Goal: Task Accomplishment & Management: Use online tool/utility

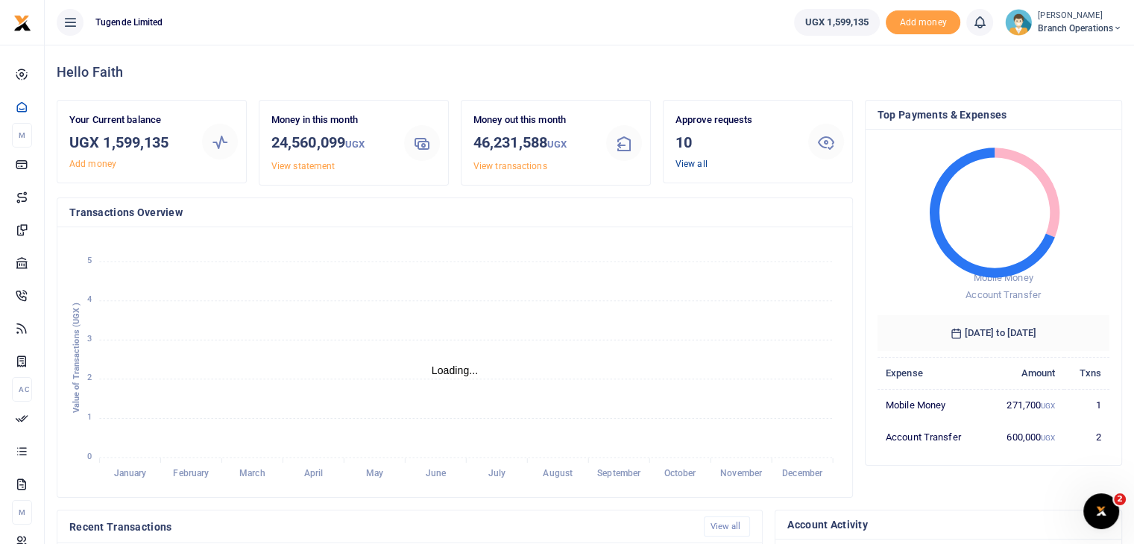
scroll to position [12, 12]
click at [695, 166] on link "View all" at bounding box center [691, 164] width 32 height 10
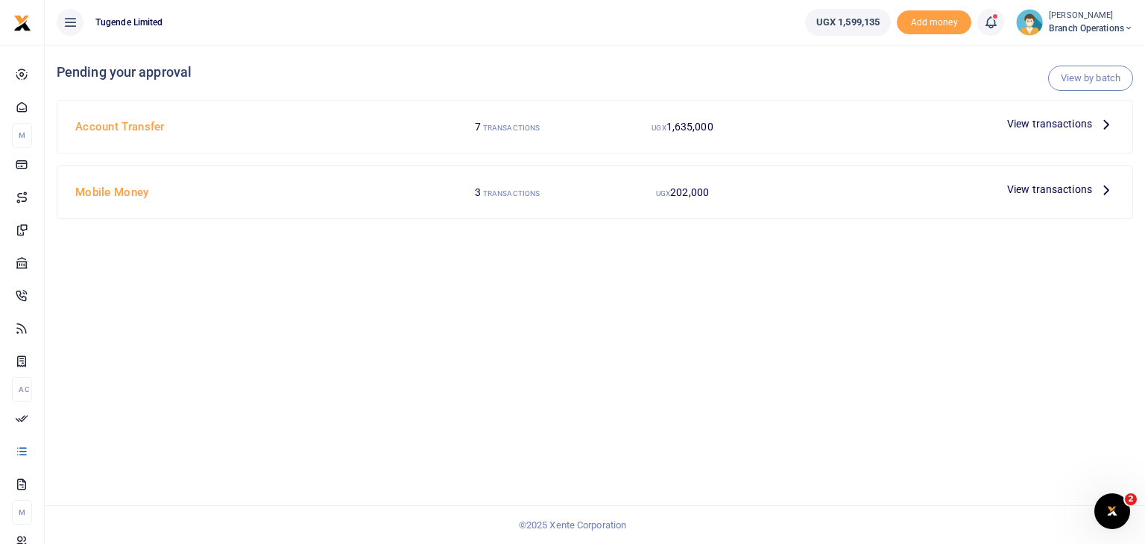
click at [1030, 122] on span "View transactions" at bounding box center [1049, 124] width 85 height 16
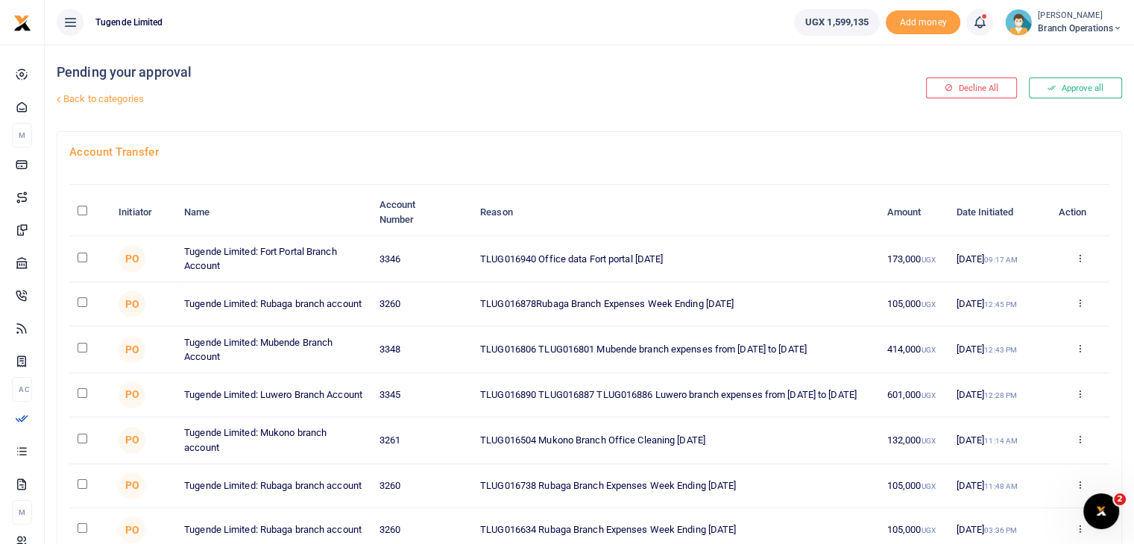
click at [80, 256] on input "checkbox" at bounding box center [83, 258] width 10 height 10
checkbox input "true"
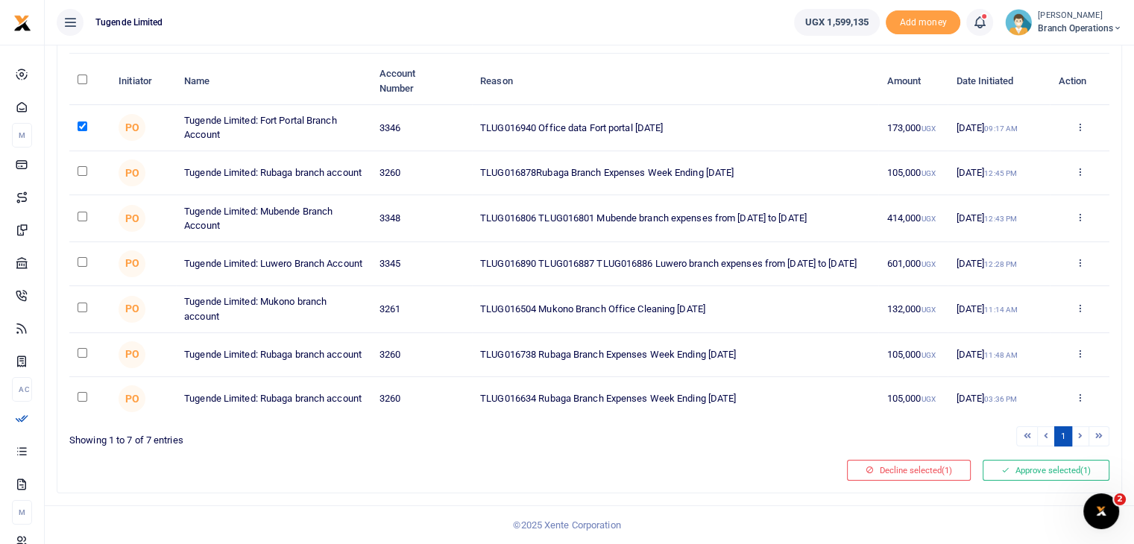
scroll to position [138, 0]
click at [1009, 476] on button "Approve selected (1)" at bounding box center [1046, 470] width 127 height 21
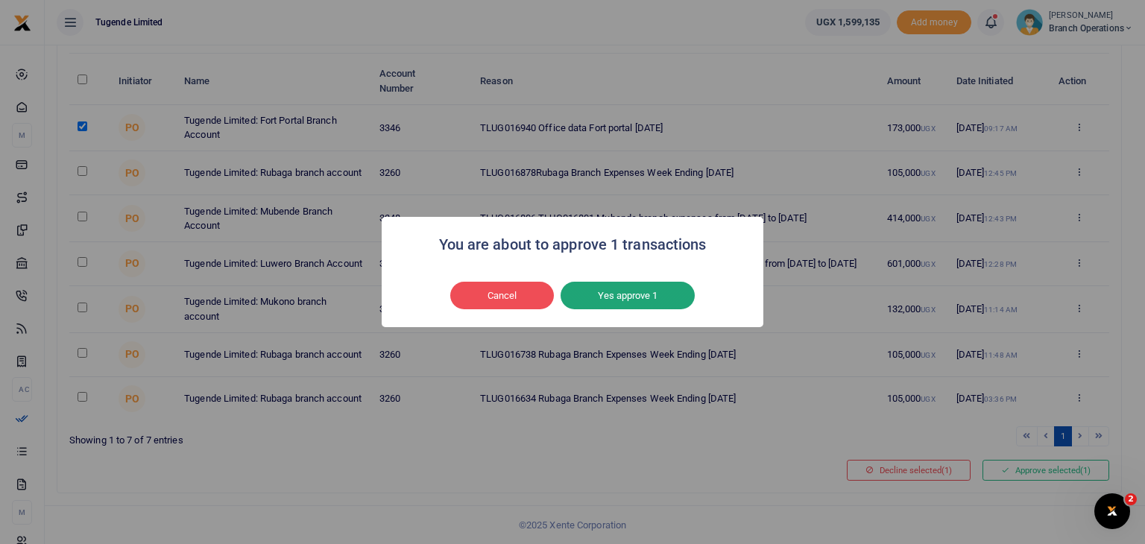
click at [599, 299] on button "Yes approve 1" at bounding box center [628, 296] width 134 height 28
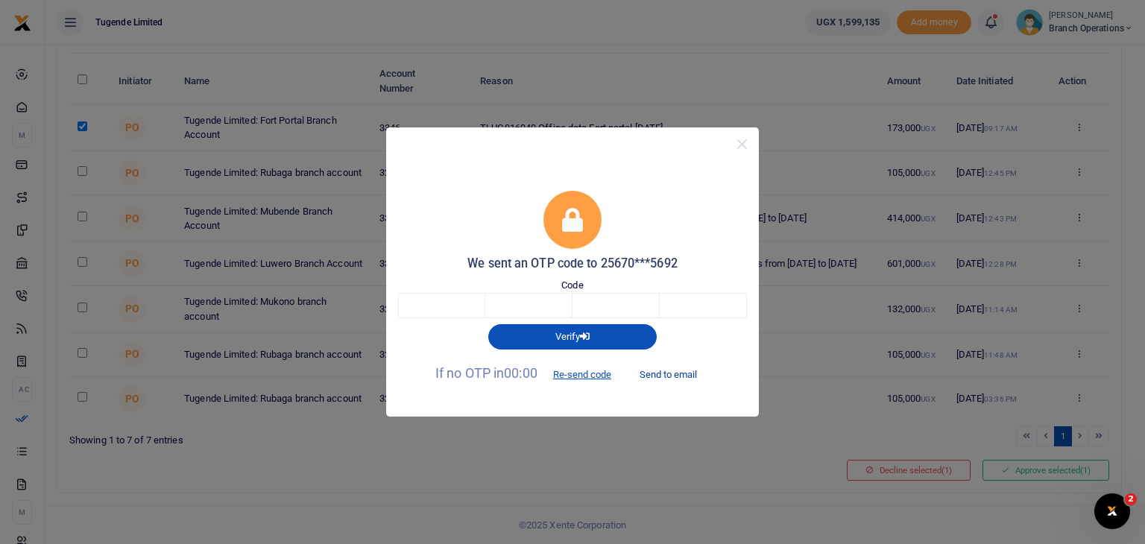
click at [680, 379] on button "Send to email" at bounding box center [668, 374] width 83 height 25
click at [415, 301] on input "text" at bounding box center [441, 305] width 87 height 25
type input "2"
type input "7"
type input "6"
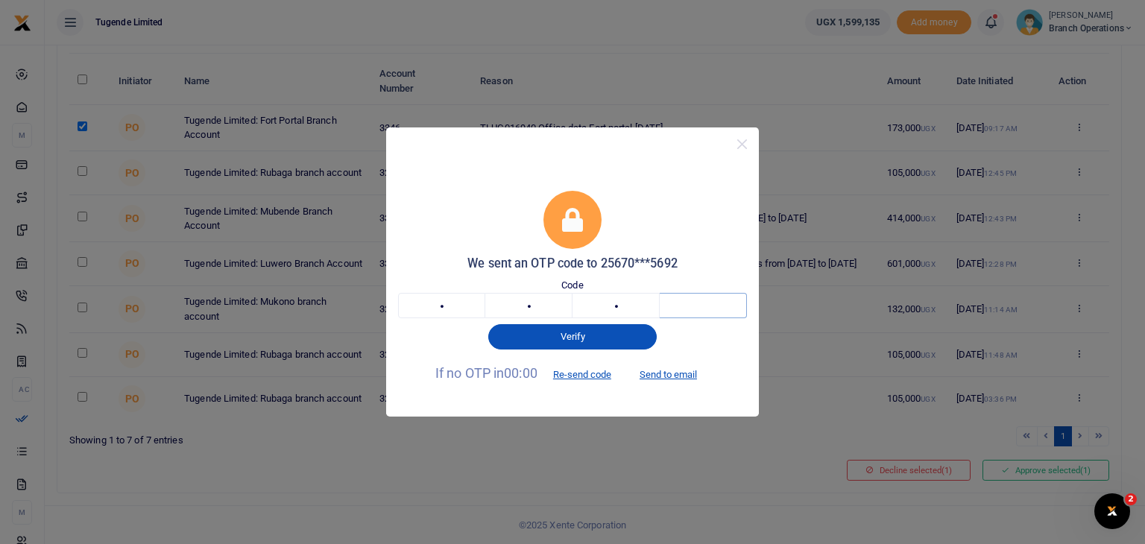
type input "6"
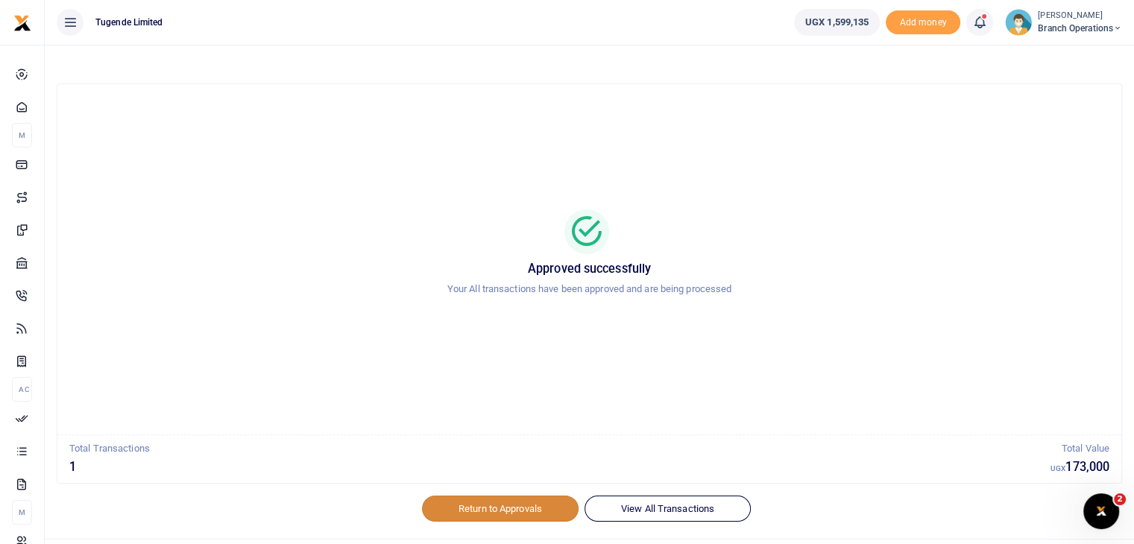
click at [486, 505] on link "Return to Approvals" at bounding box center [500, 508] width 157 height 25
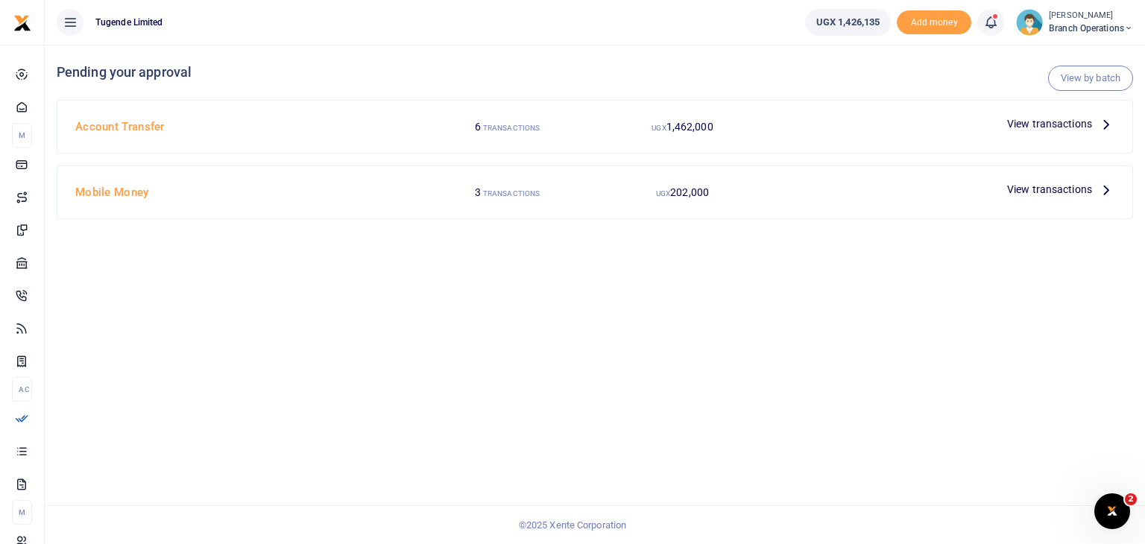
click at [1026, 121] on span "View transactions" at bounding box center [1049, 124] width 85 height 16
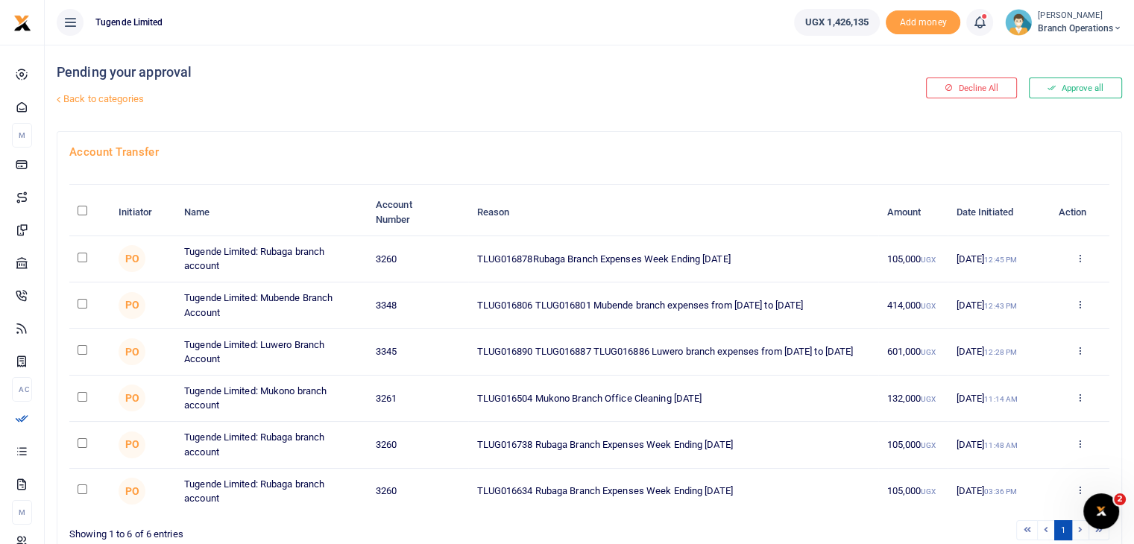
click at [83, 302] on input "checkbox" at bounding box center [83, 304] width 10 height 10
checkbox input "true"
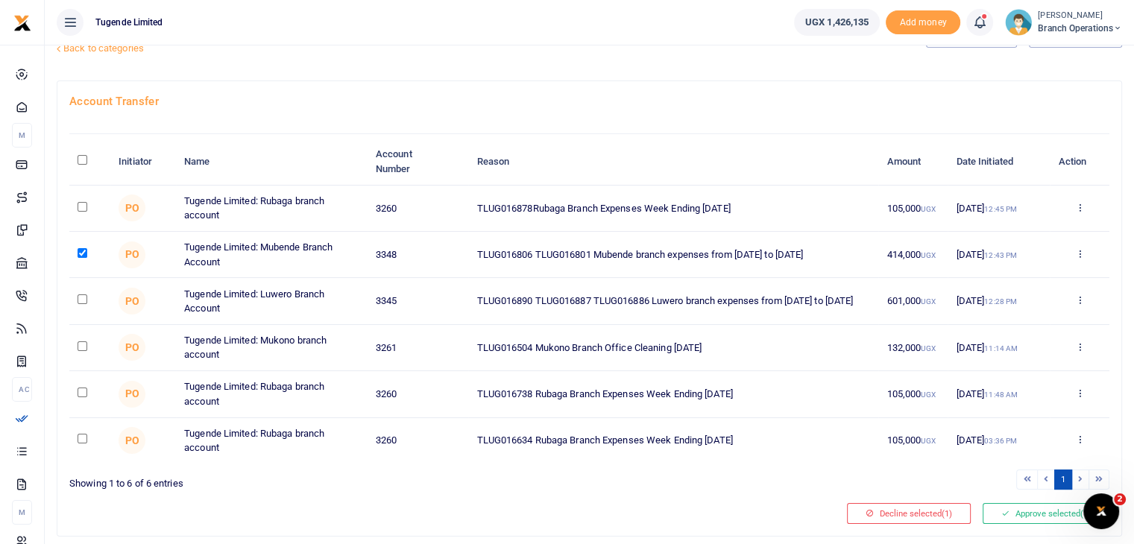
scroll to position [92, 0]
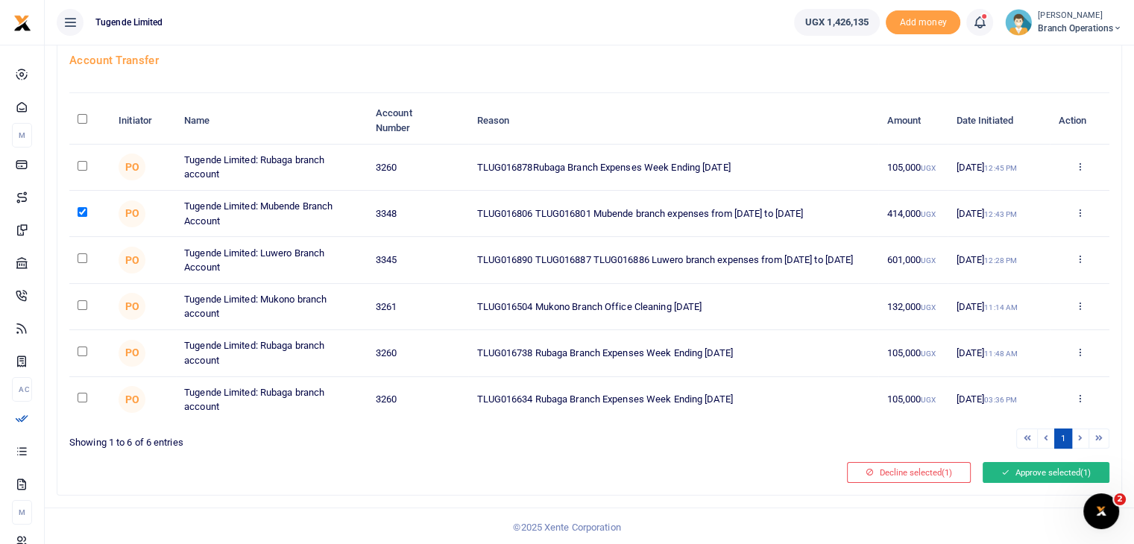
click at [1025, 464] on button "Approve selected (1)" at bounding box center [1046, 472] width 127 height 21
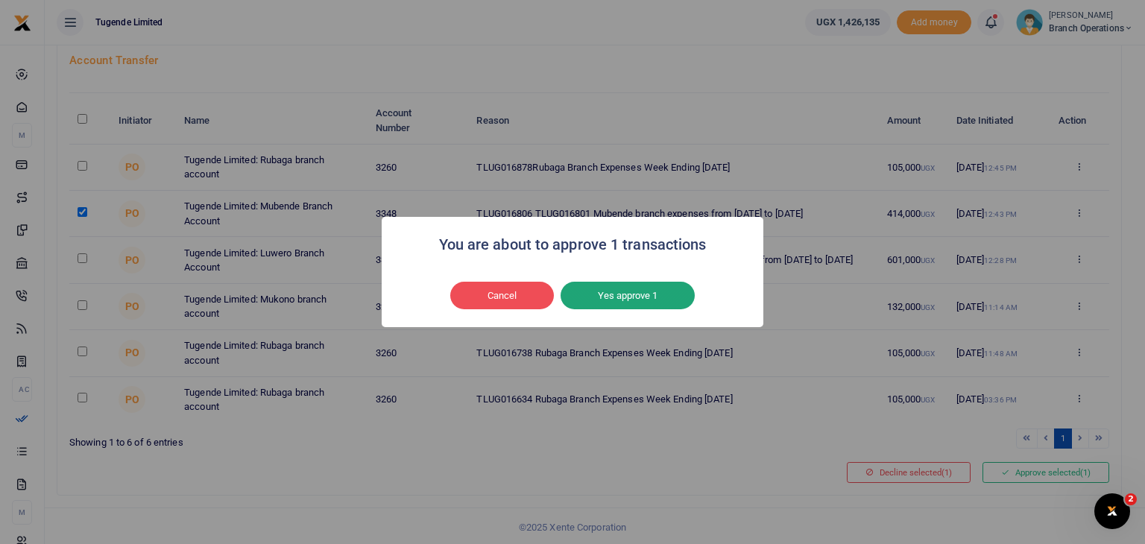
click at [622, 292] on button "Yes approve 1" at bounding box center [628, 296] width 134 height 28
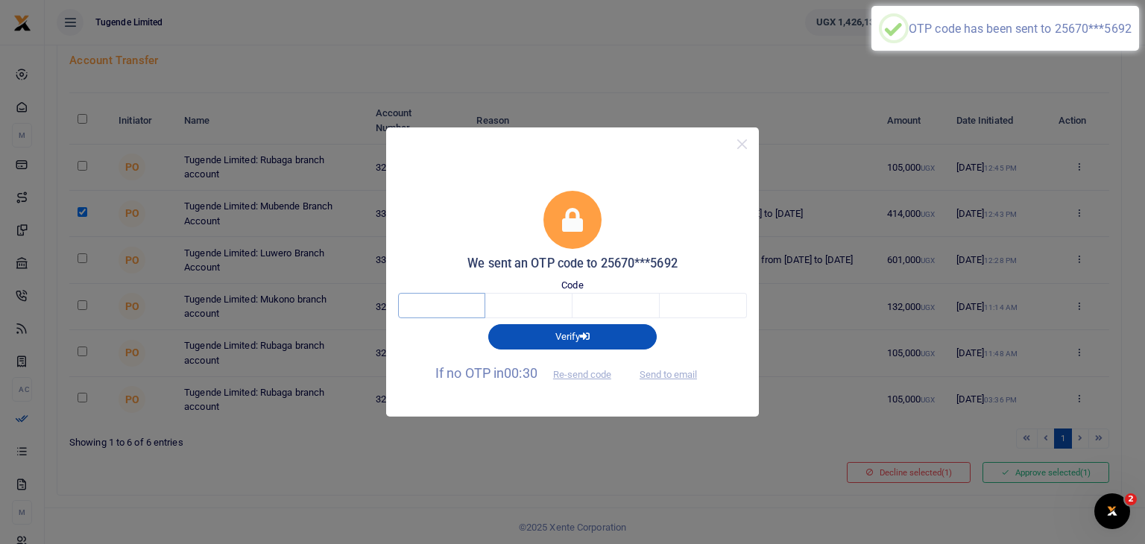
click at [441, 315] on input "text" at bounding box center [441, 305] width 87 height 25
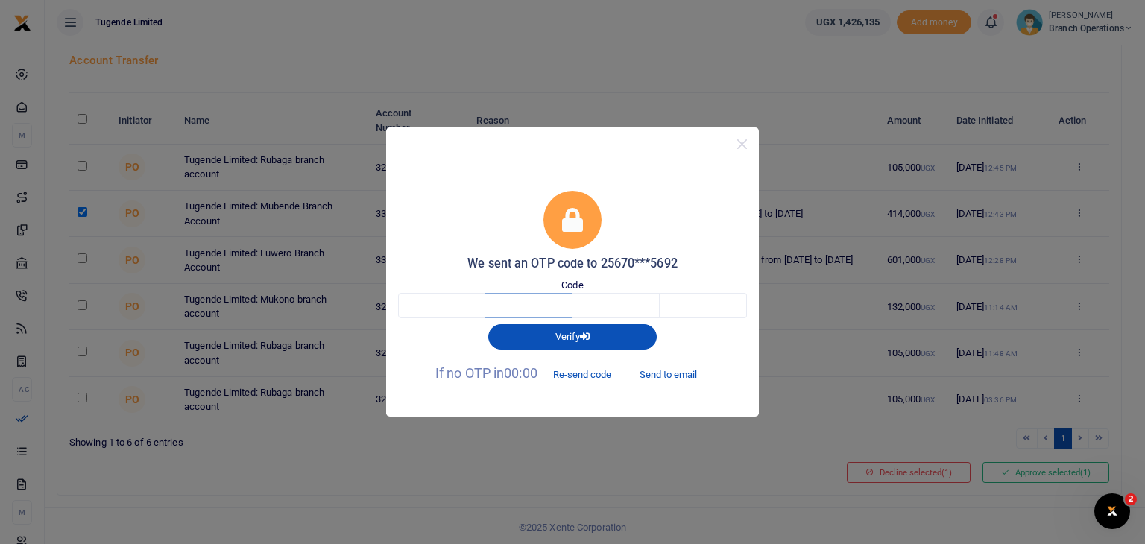
click at [534, 306] on input "text" at bounding box center [528, 305] width 87 height 25
click at [590, 306] on input "text" at bounding box center [616, 305] width 87 height 25
click at [707, 297] on input "text" at bounding box center [703, 305] width 87 height 25
click at [419, 299] on input "text" at bounding box center [441, 305] width 87 height 25
click at [670, 371] on button "Send to email" at bounding box center [668, 374] width 83 height 25
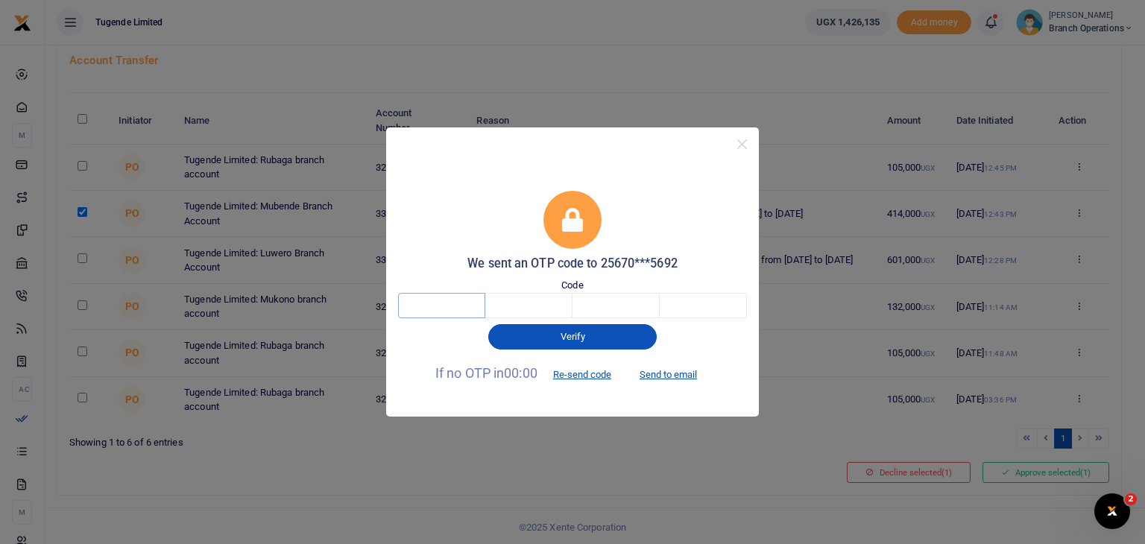
click at [446, 303] on input "text" at bounding box center [441, 305] width 87 height 25
type input "9"
type input "2"
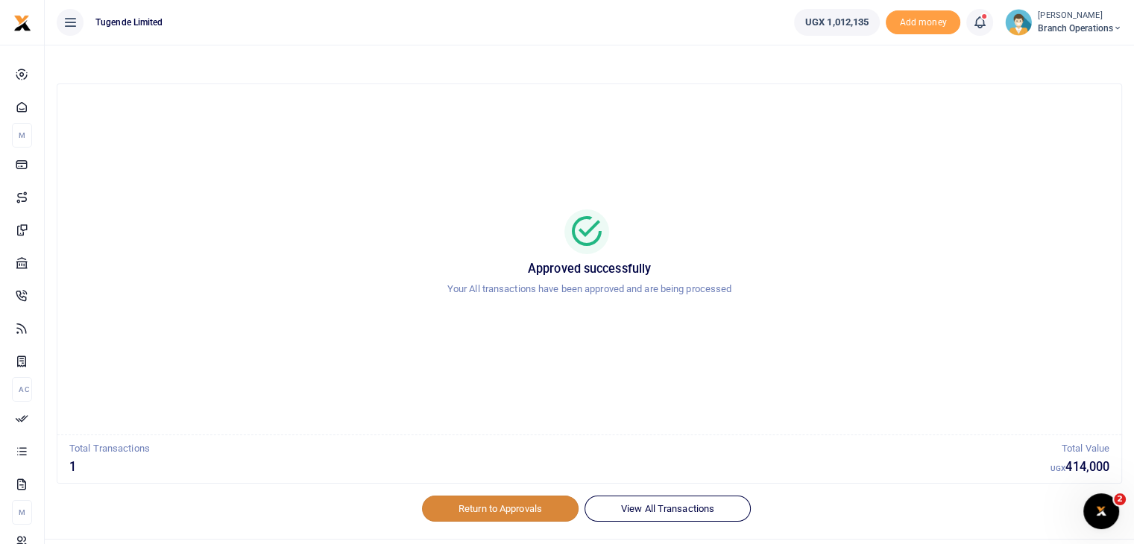
click at [464, 505] on link "Return to Approvals" at bounding box center [500, 508] width 157 height 25
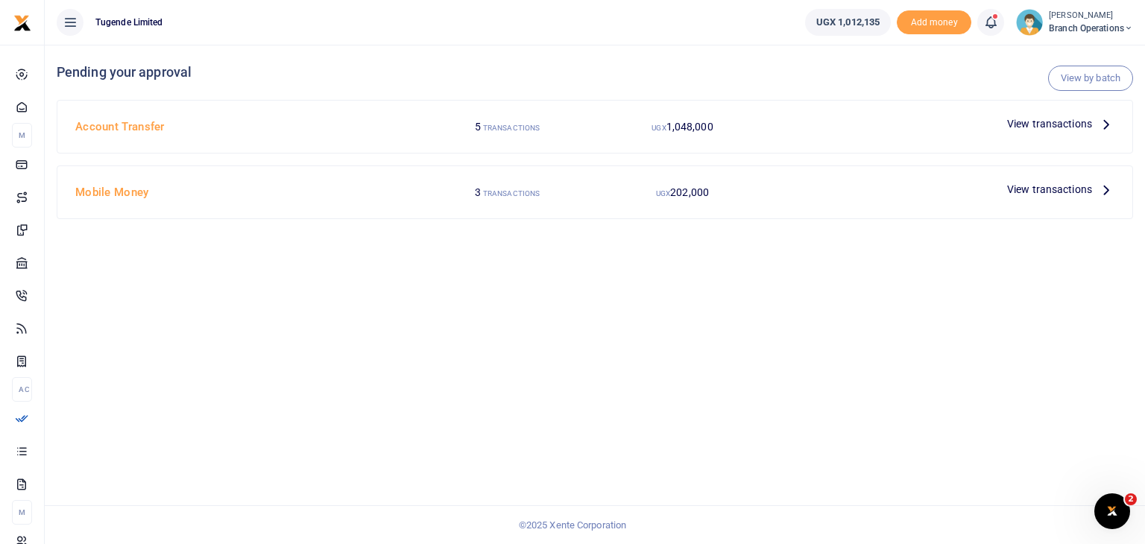
click at [1057, 128] on span "View transactions" at bounding box center [1049, 124] width 85 height 16
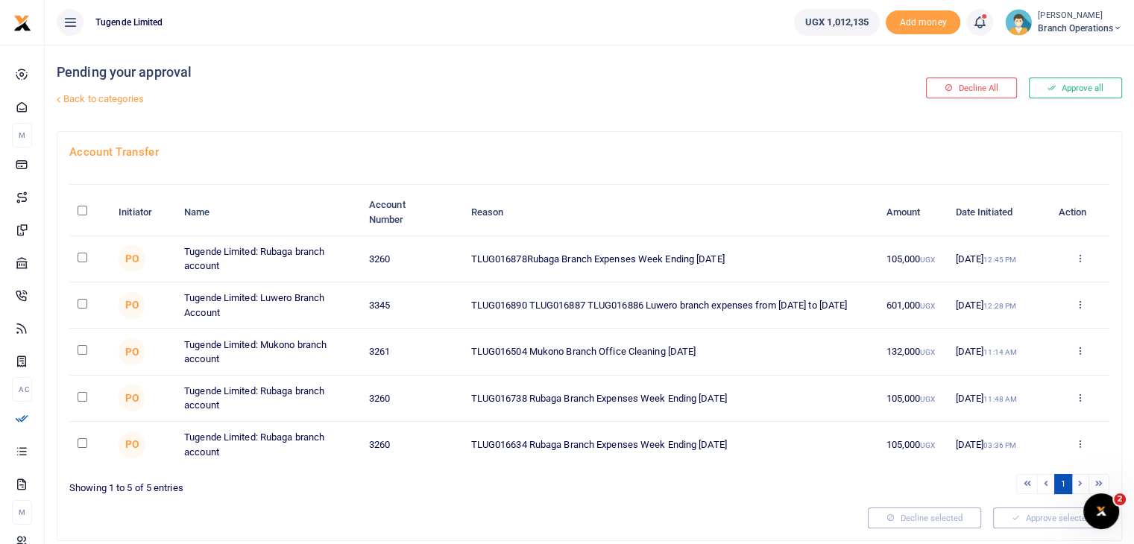
click at [78, 302] on input "checkbox" at bounding box center [83, 304] width 10 height 10
checkbox input "true"
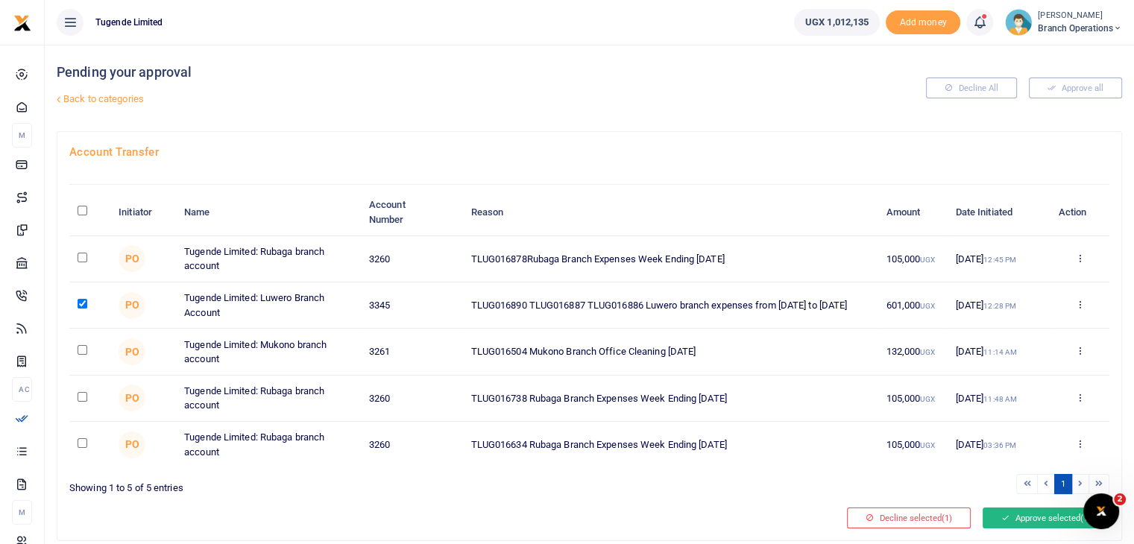
click at [1011, 508] on button "Approve selected (1)" at bounding box center [1046, 518] width 127 height 21
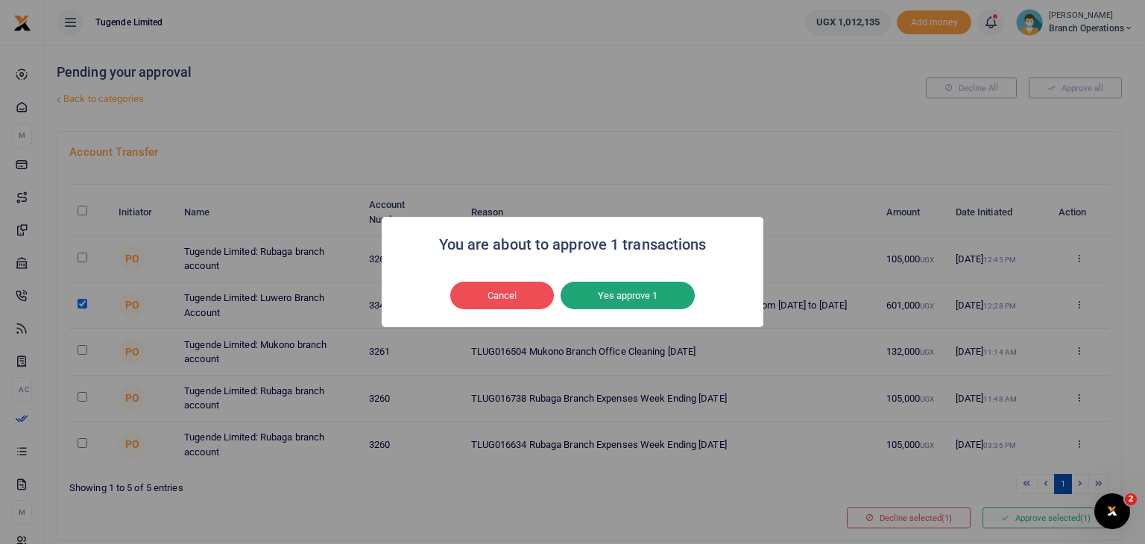
click at [607, 286] on button "Yes approve 1" at bounding box center [628, 296] width 134 height 28
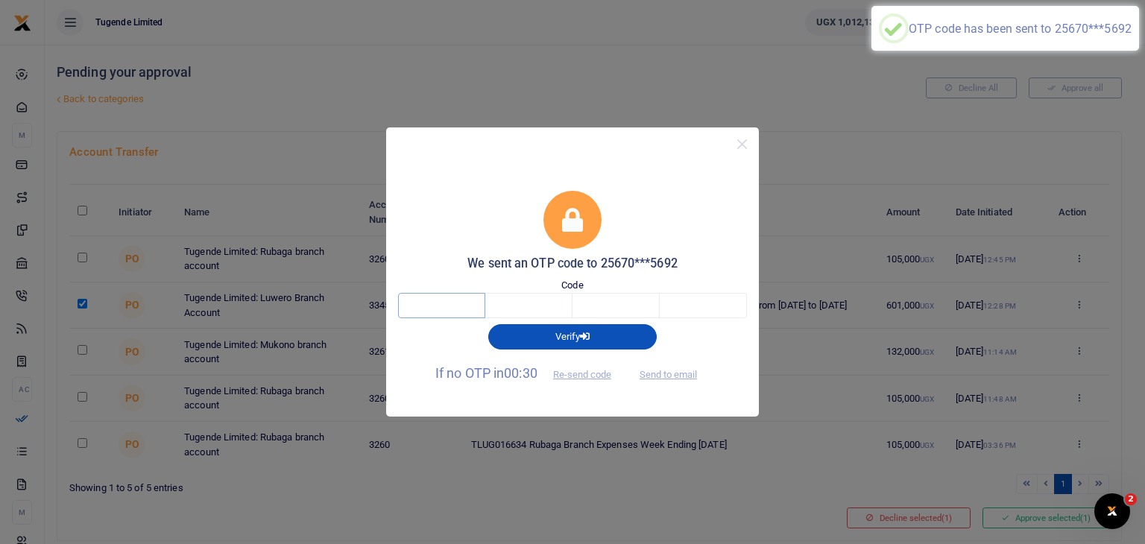
click at [417, 299] on input "text" at bounding box center [441, 305] width 87 height 25
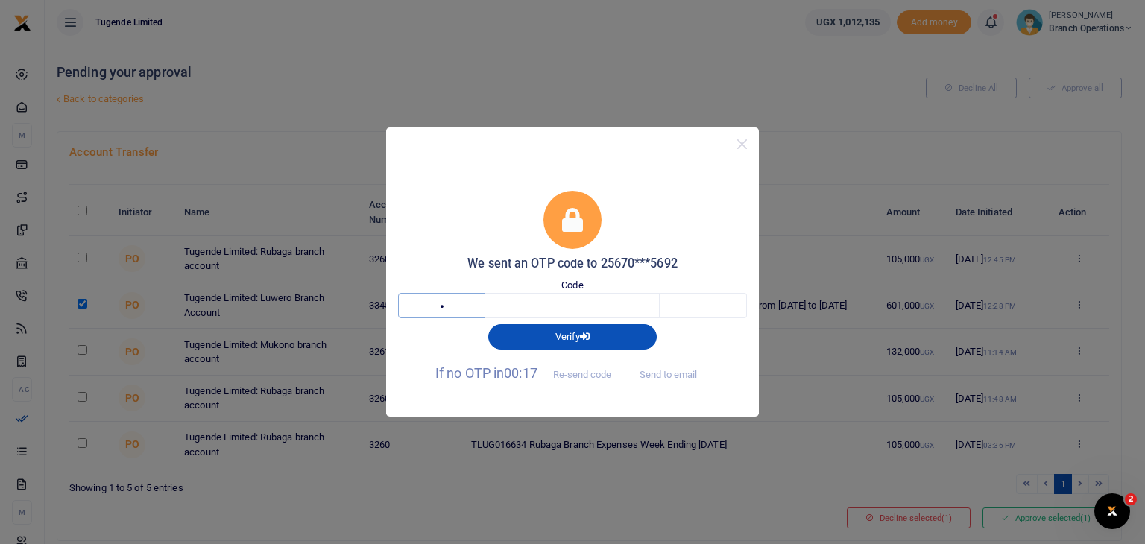
type input "4"
type input "5"
type input "6"
type input "3"
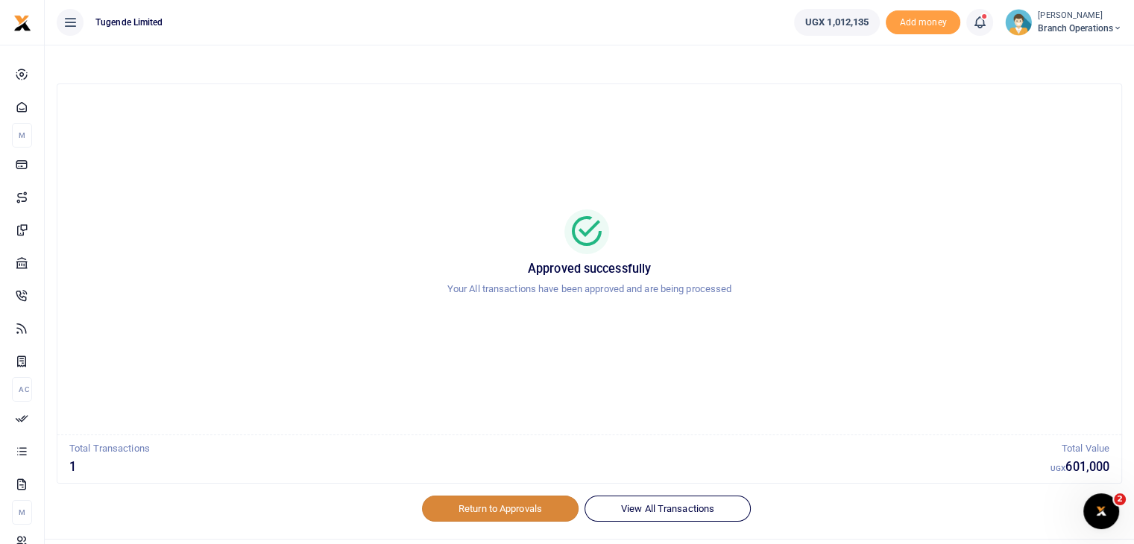
click at [485, 512] on link "Return to Approvals" at bounding box center [500, 508] width 157 height 25
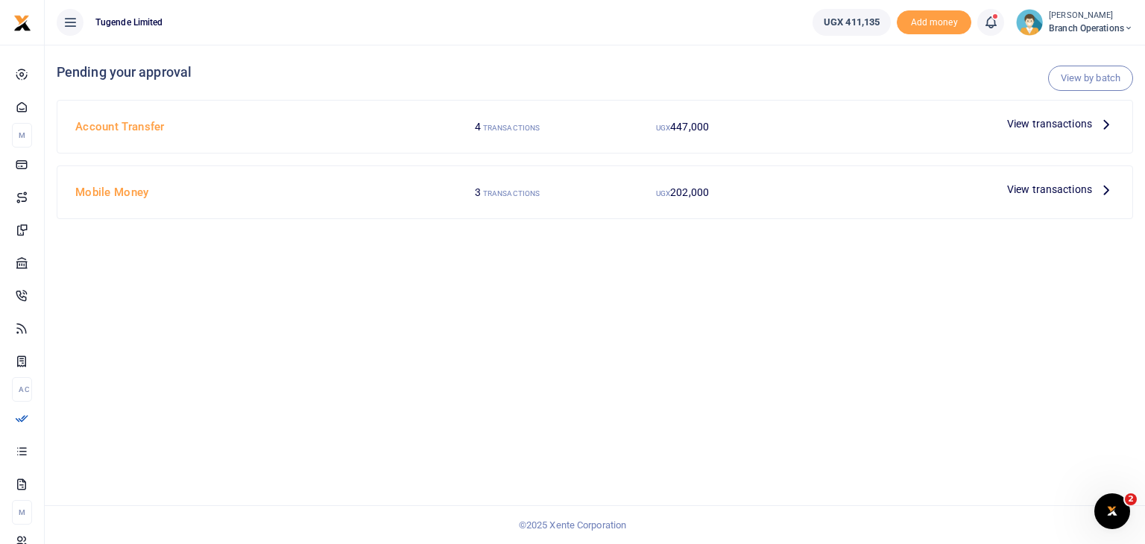
click at [1070, 122] on span "View transactions" at bounding box center [1049, 124] width 85 height 16
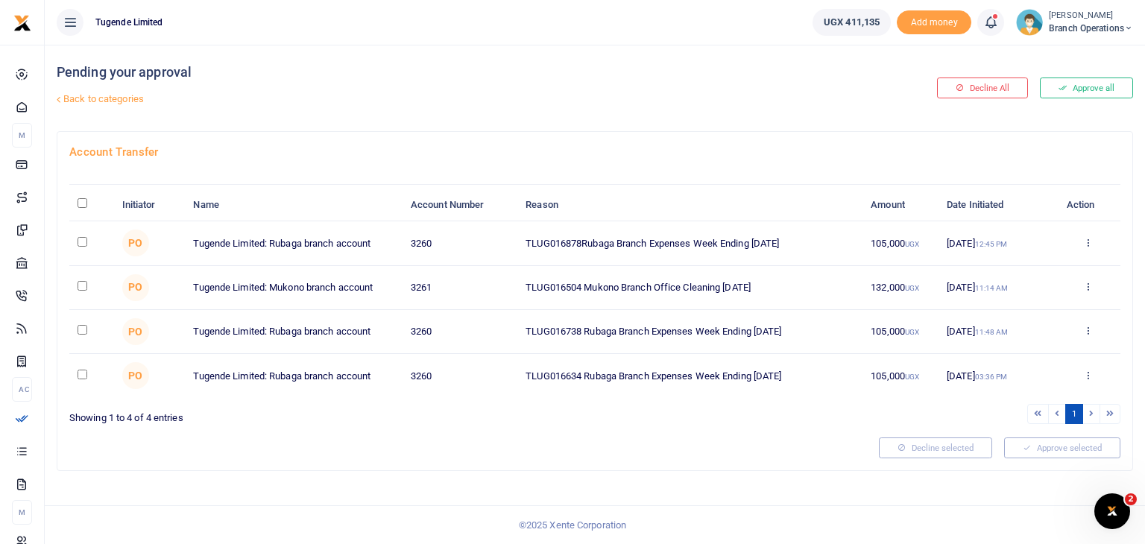
click at [82, 286] on input "checkbox" at bounding box center [83, 286] width 10 height 10
checkbox input "true"
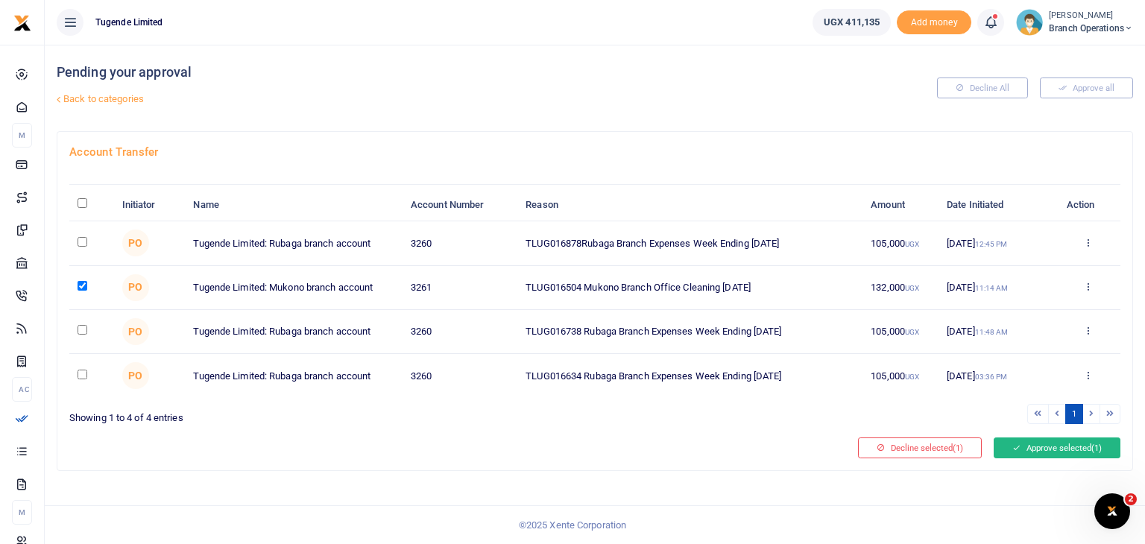
click at [1025, 442] on button "Approve selected (1)" at bounding box center [1057, 448] width 127 height 21
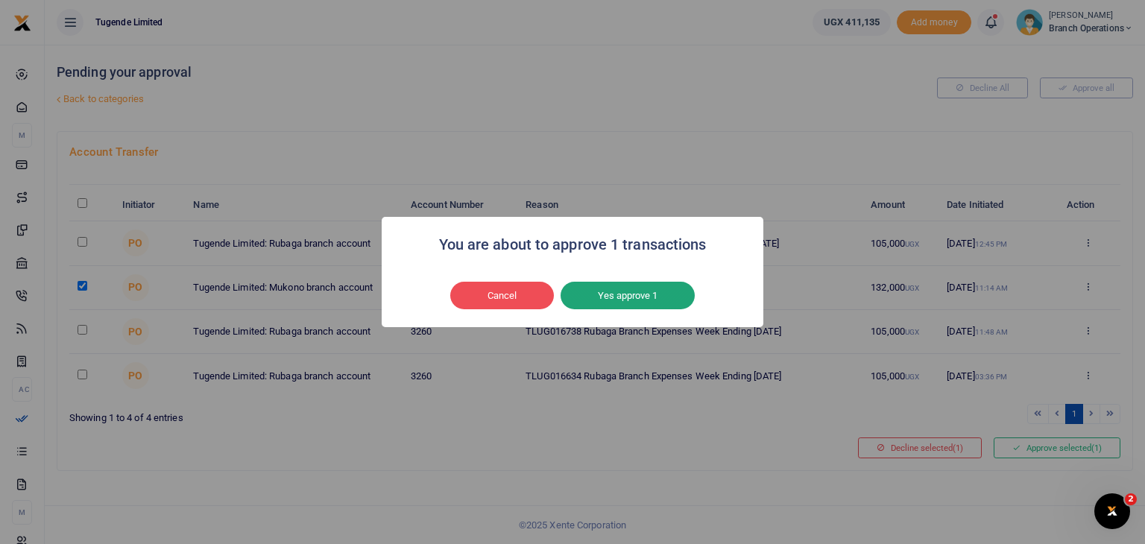
click at [667, 293] on button "Yes approve 1" at bounding box center [628, 296] width 134 height 28
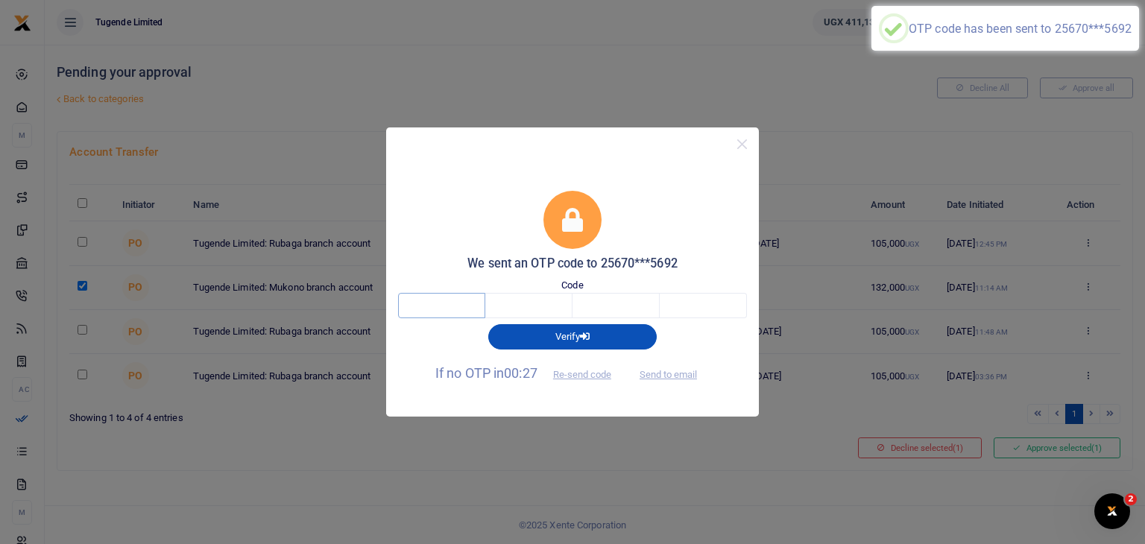
click at [422, 310] on input "text" at bounding box center [441, 305] width 87 height 25
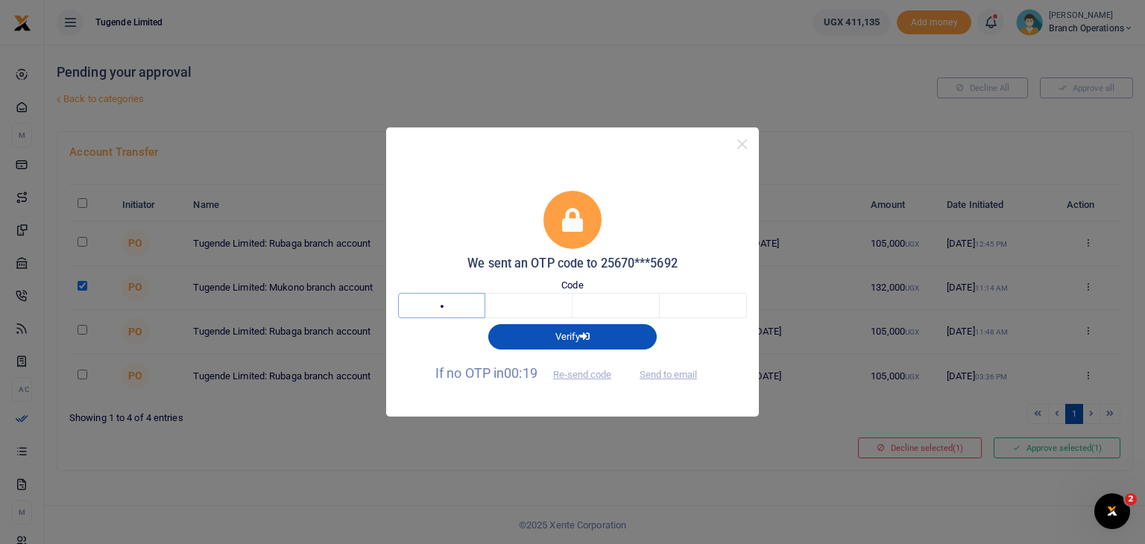
type input "4"
type input "0"
type input "8"
type input "2"
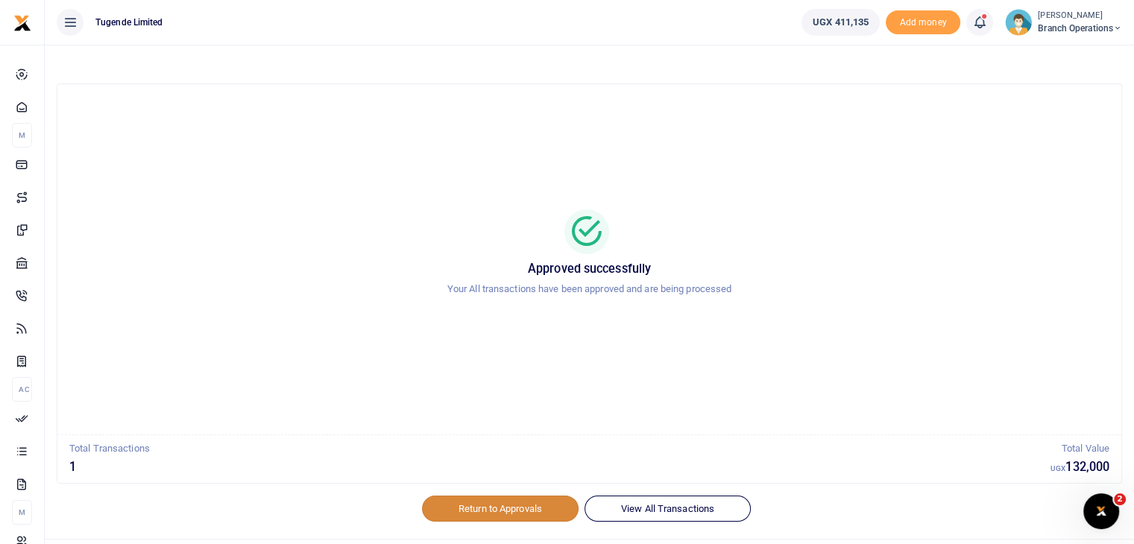
click at [470, 520] on link "Return to Approvals" at bounding box center [500, 508] width 157 height 25
click at [490, 509] on link "Return to Approvals" at bounding box center [500, 508] width 157 height 25
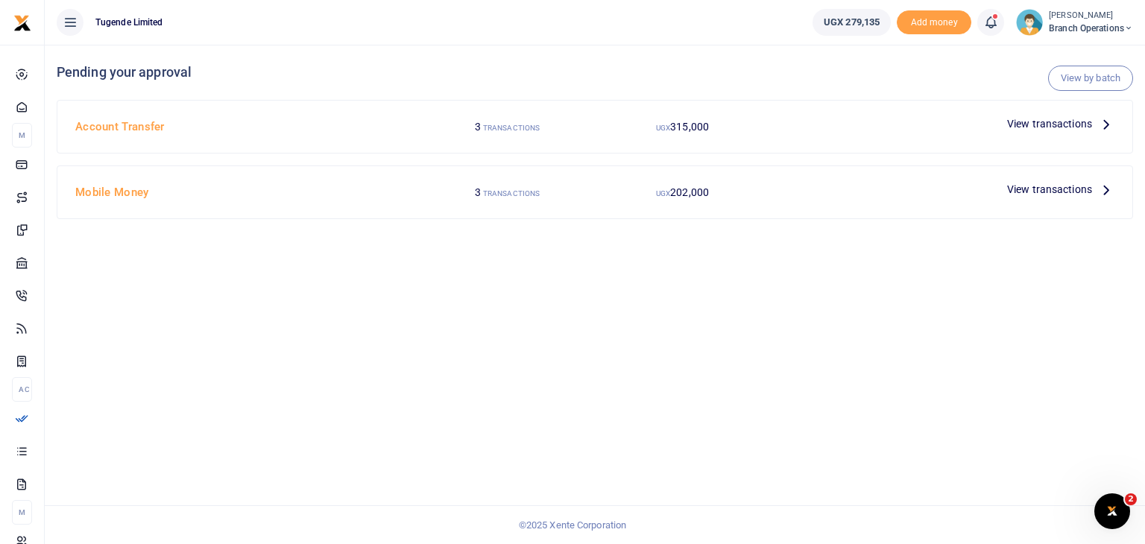
click at [1025, 189] on span "View transactions" at bounding box center [1049, 189] width 85 height 16
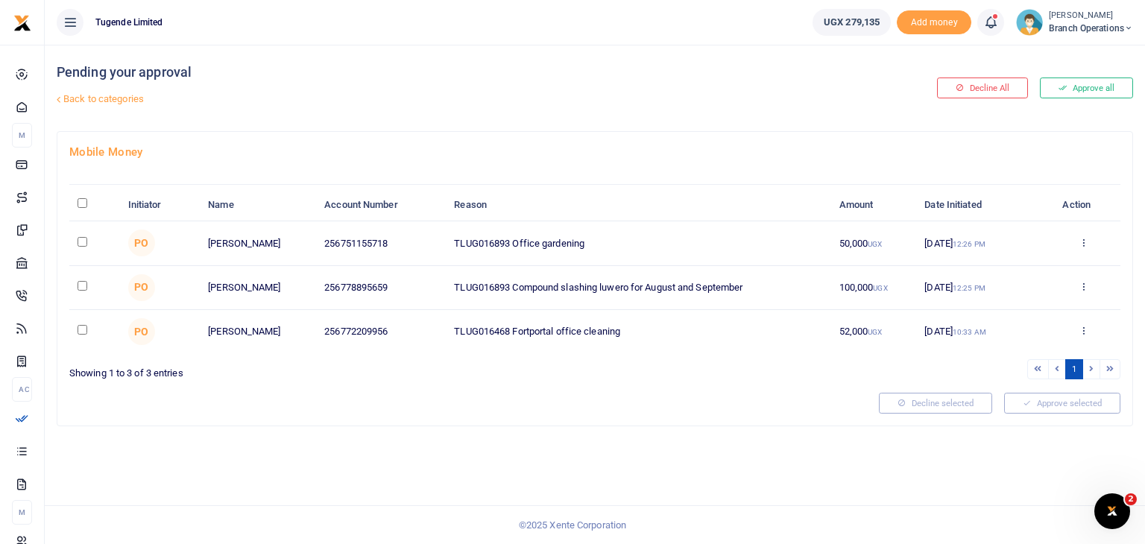
click at [82, 201] on input "\a \a : activate to sort column descending" at bounding box center [83, 203] width 10 height 10
checkbox input "true"
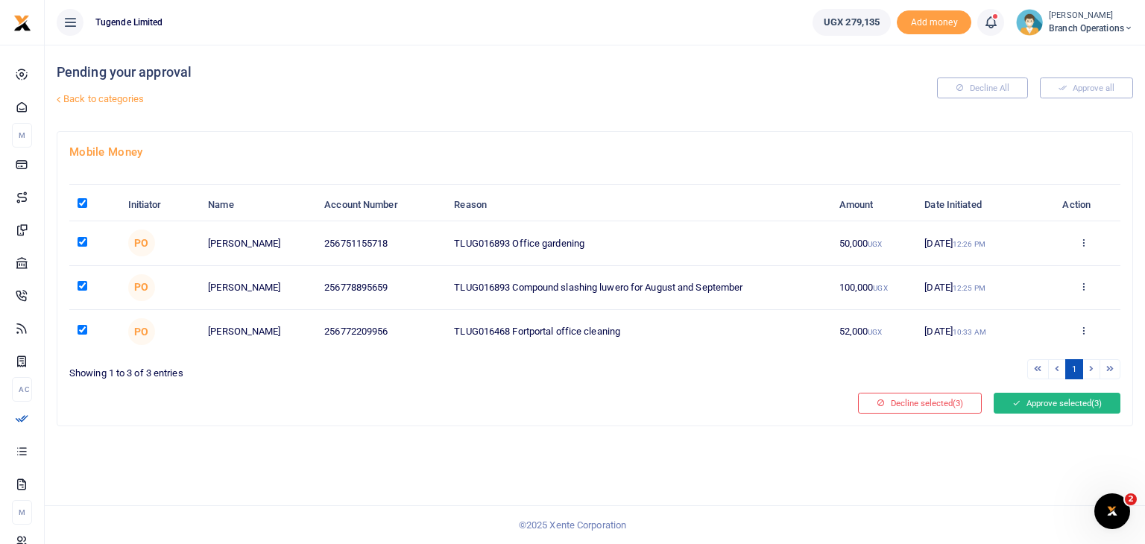
click at [1056, 403] on button "Approve selected (3)" at bounding box center [1057, 403] width 127 height 21
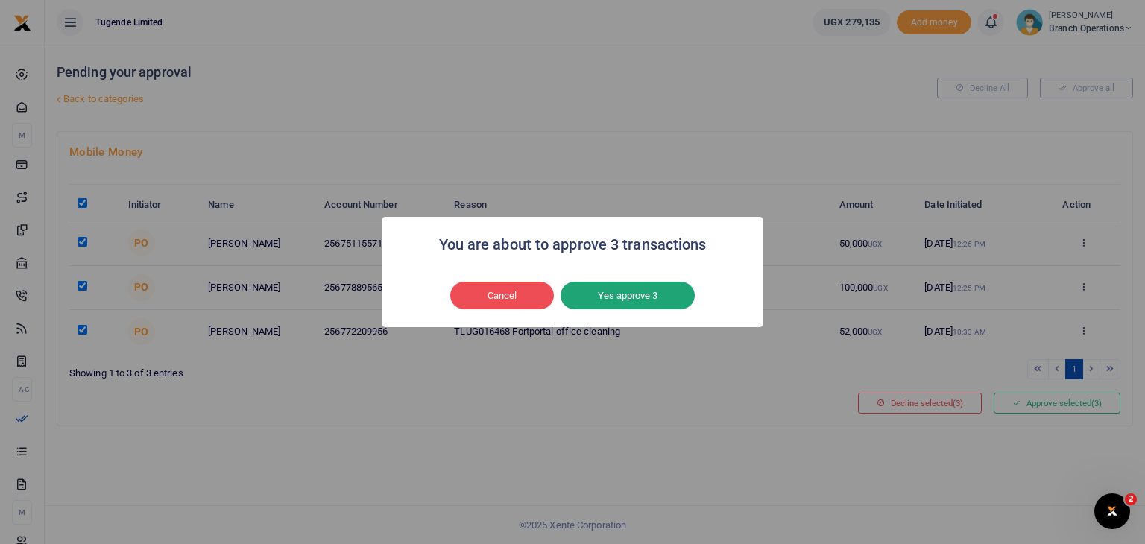
click at [640, 297] on button "Yes approve 3" at bounding box center [628, 296] width 134 height 28
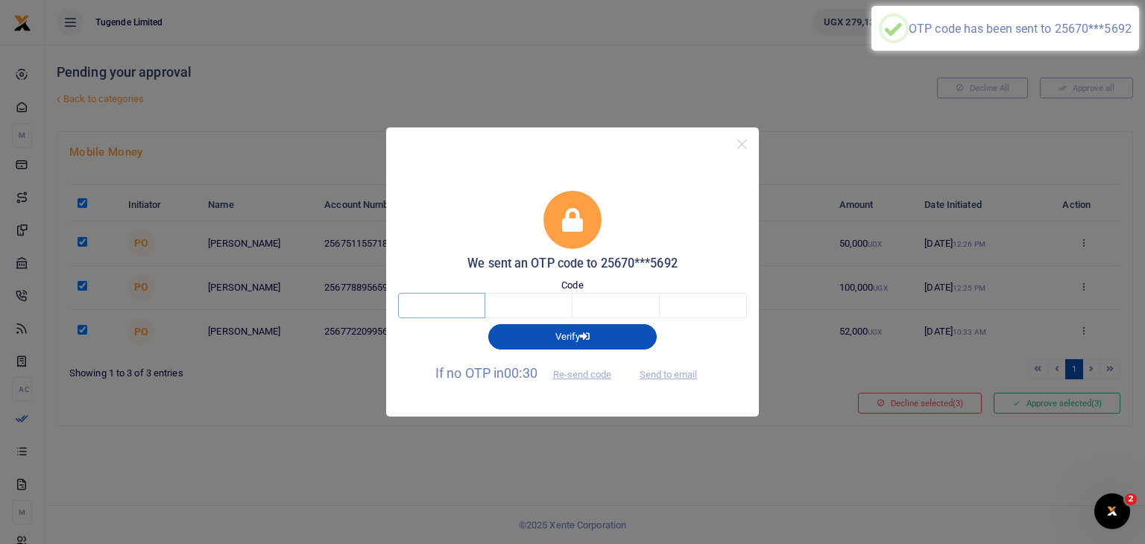
click at [441, 297] on input "text" at bounding box center [441, 305] width 87 height 25
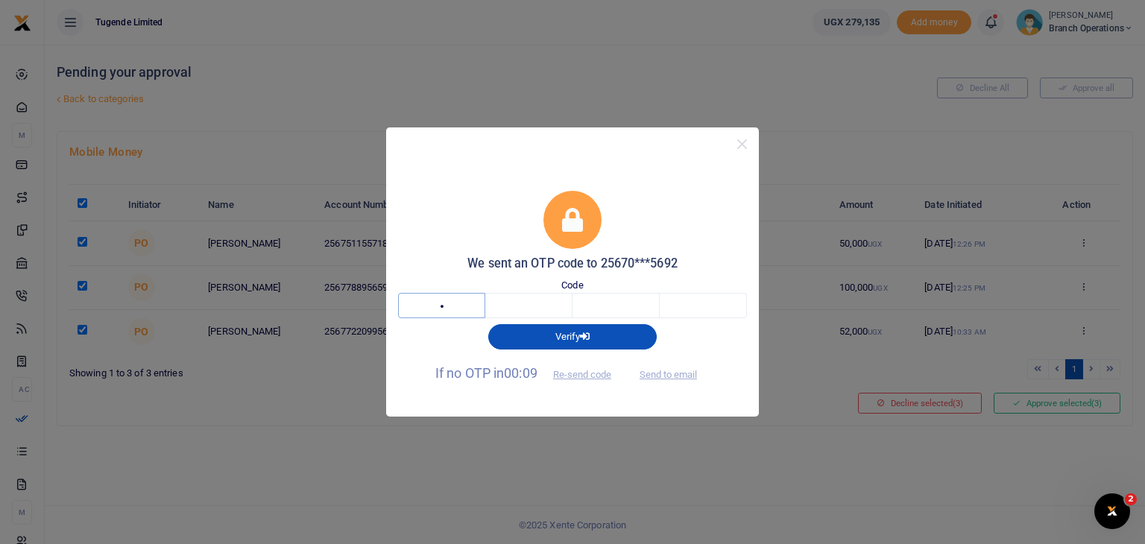
type input "6"
type input "4"
type input "8"
type input "3"
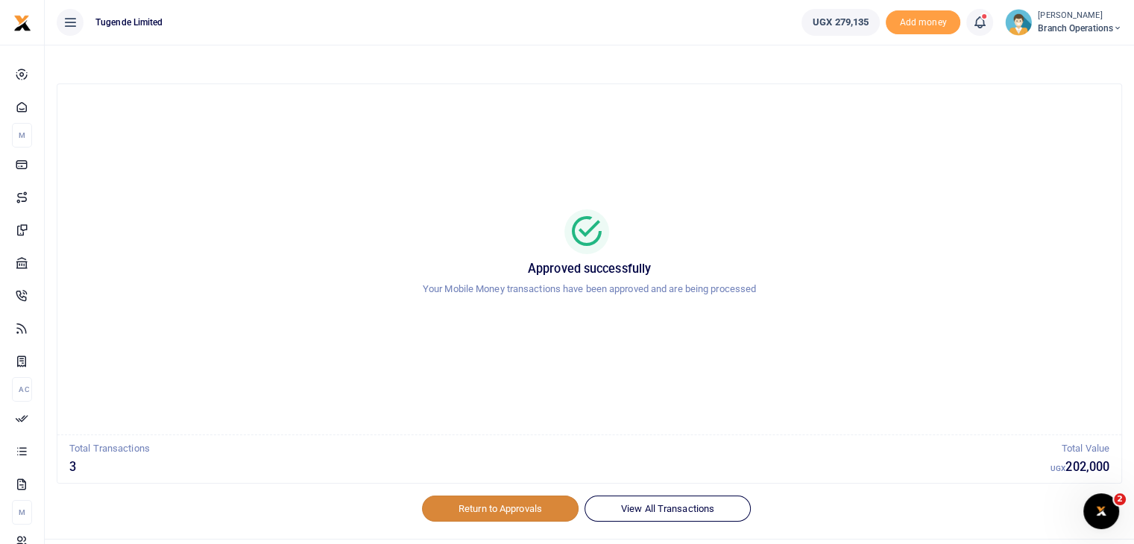
click at [482, 505] on link "Return to Approvals" at bounding box center [500, 508] width 157 height 25
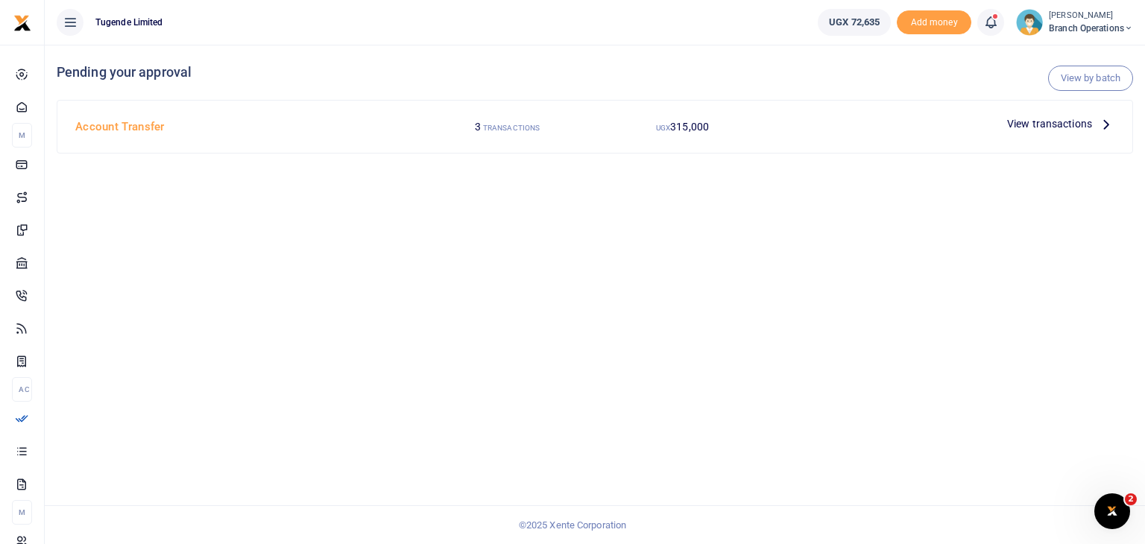
click at [1041, 130] on span "View transactions" at bounding box center [1049, 124] width 85 height 16
